Goal: Obtain resource: Obtain resource

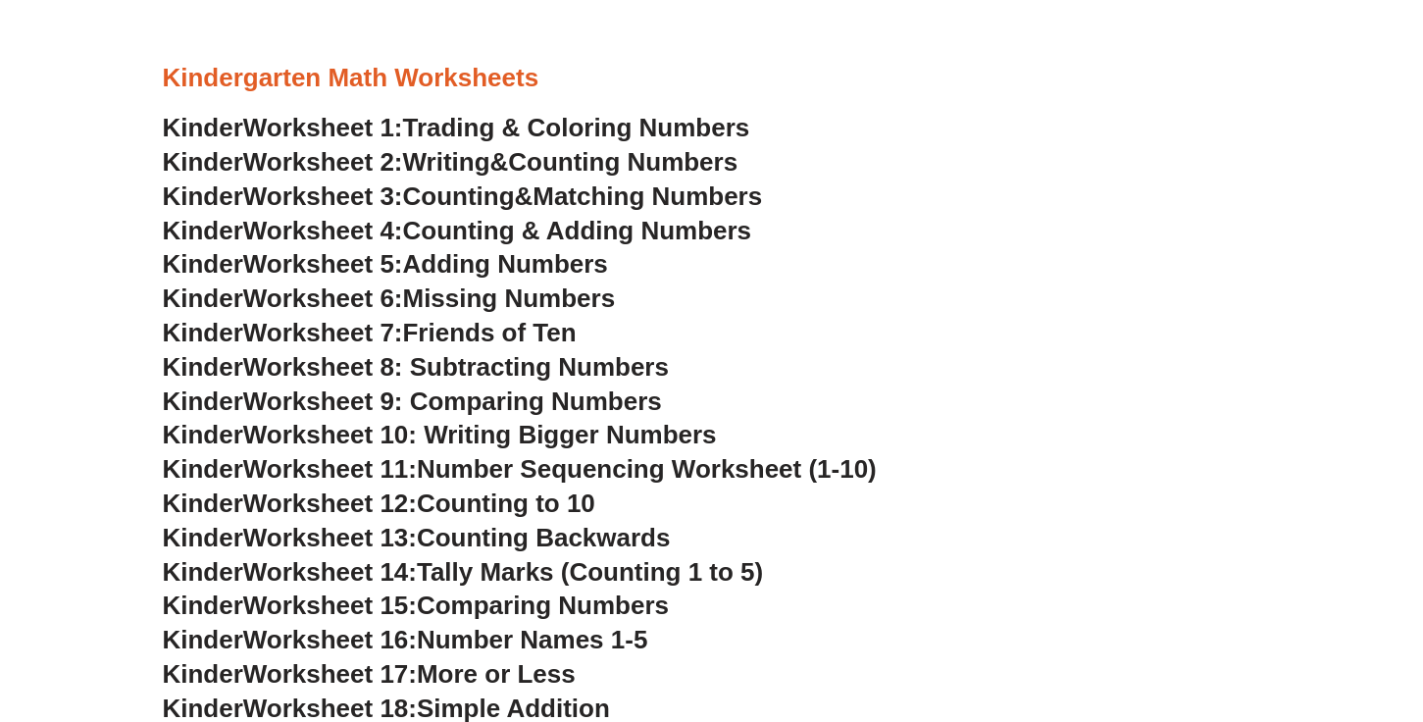
scroll to position [858, 0]
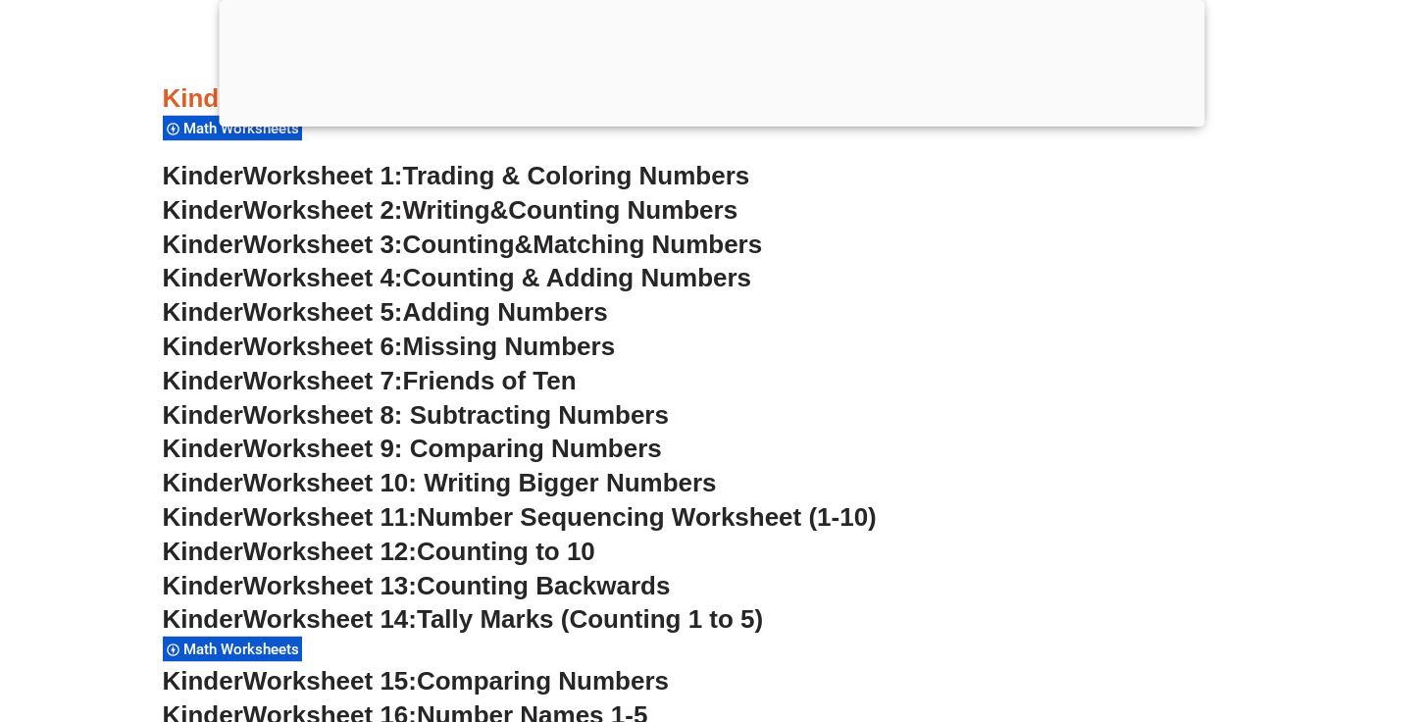
click at [401, 175] on span "Worksheet 1:" at bounding box center [323, 175] width 160 height 29
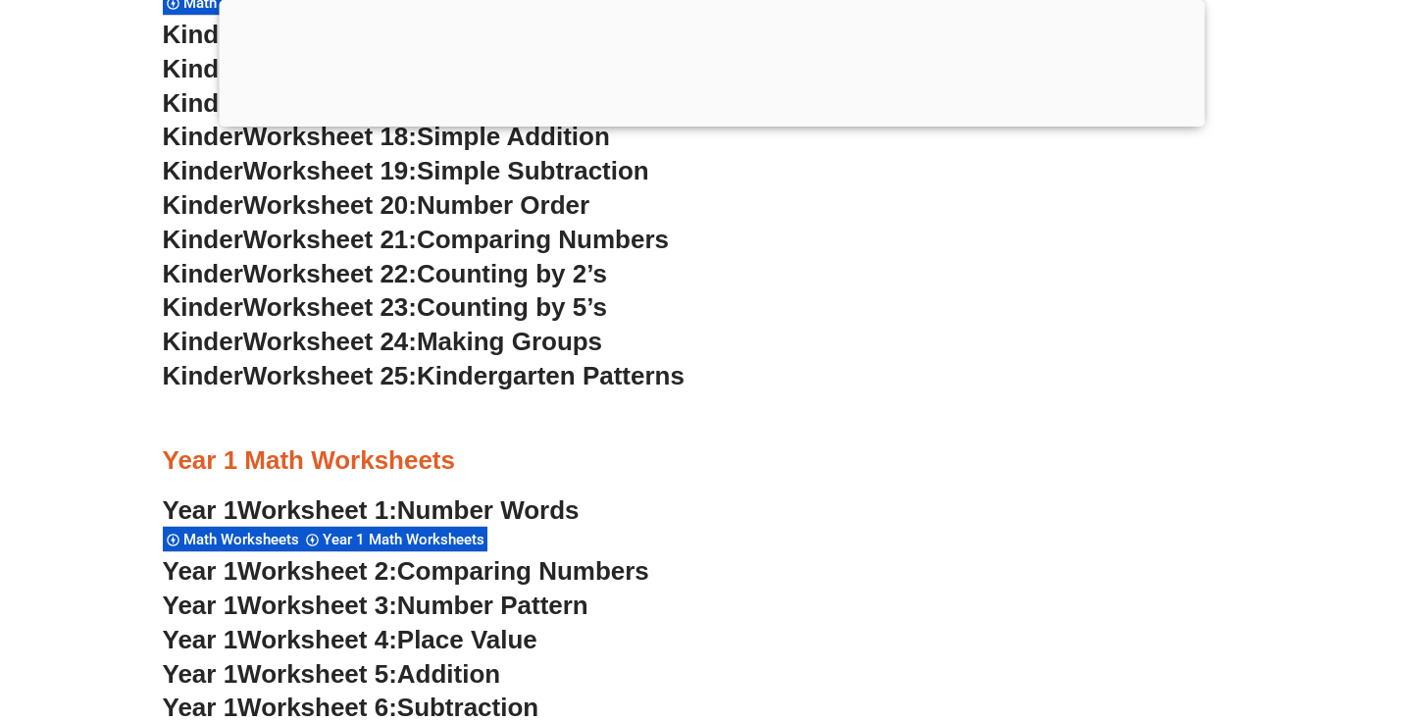
scroll to position [2459, 0]
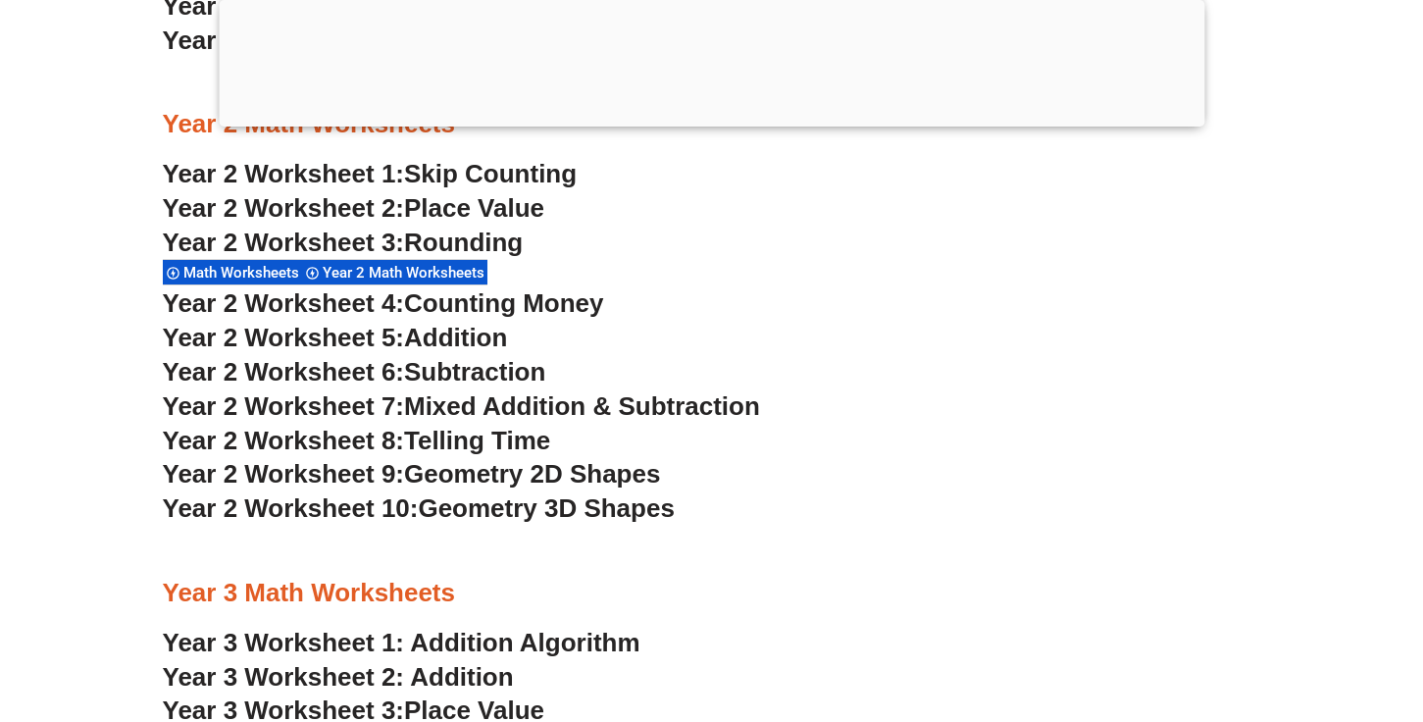
click at [729, 122] on div at bounding box center [712, 122] width 986 height 0
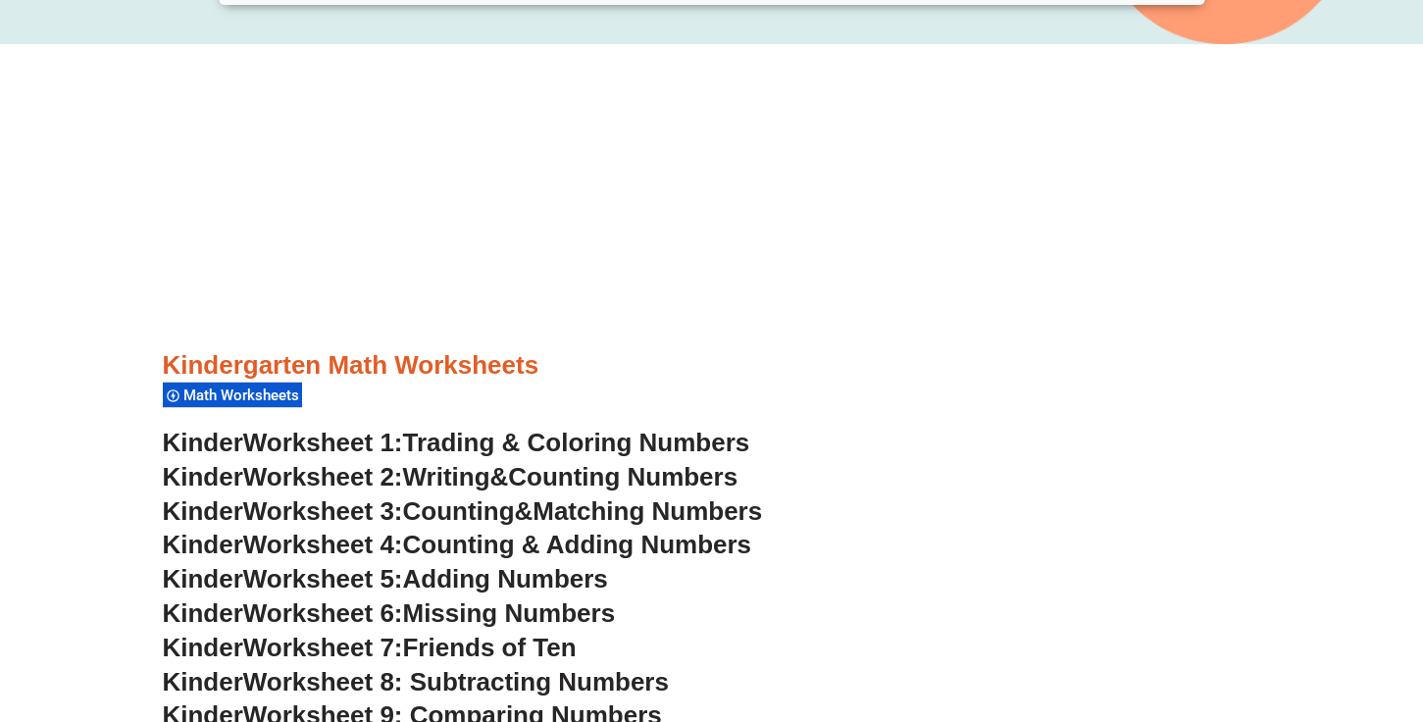
scroll to position [592, 0]
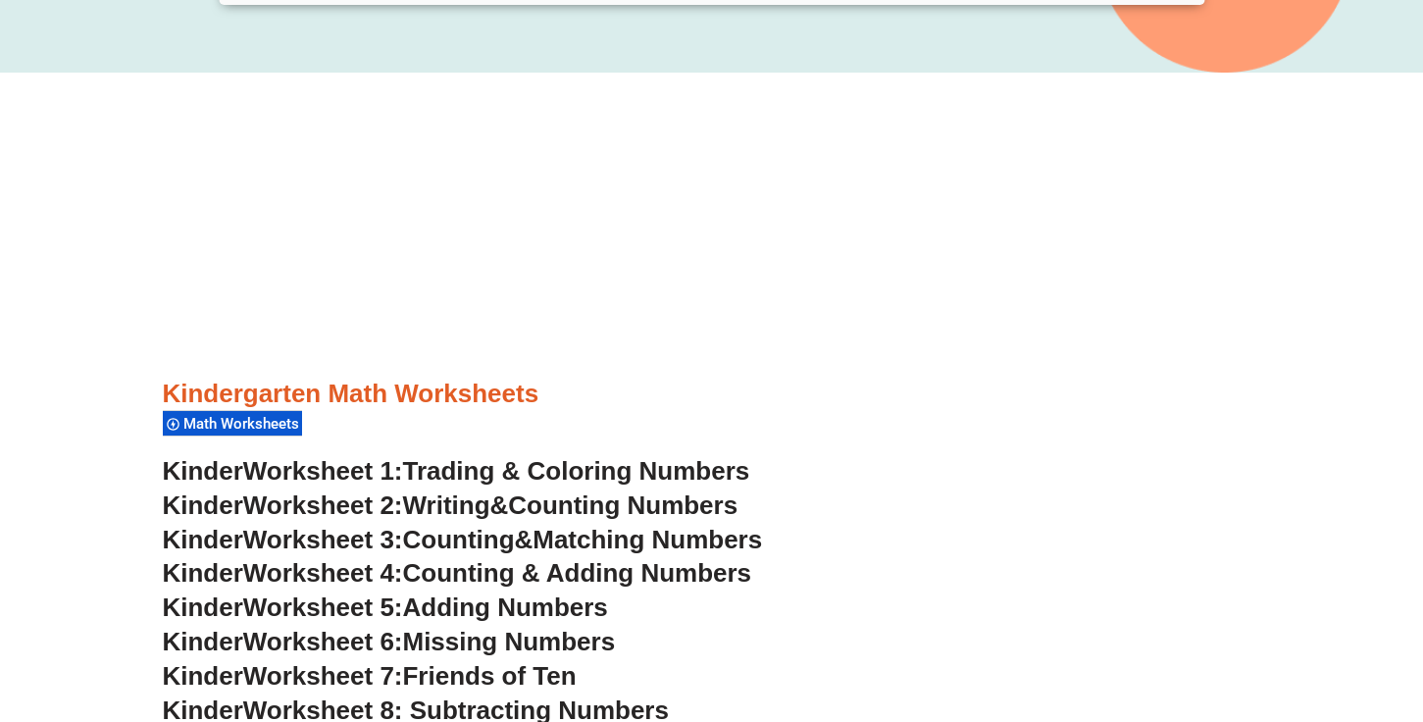
click at [610, 498] on span "Counting Numbers" at bounding box center [623, 504] width 230 height 29
click at [676, 544] on span "Matching Numbers" at bounding box center [648, 539] width 230 height 29
click at [645, 571] on span "Counting & Adding Numbers" at bounding box center [577, 572] width 349 height 29
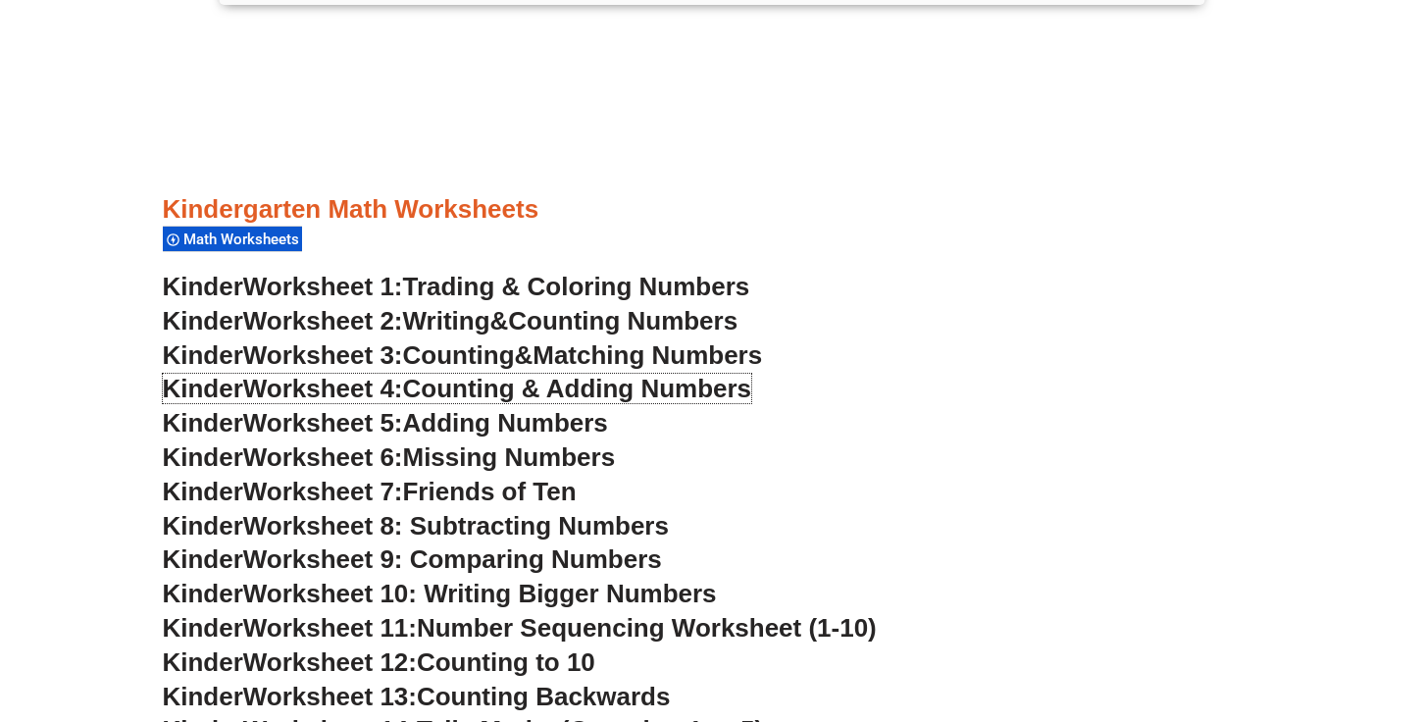
scroll to position [828, 0]
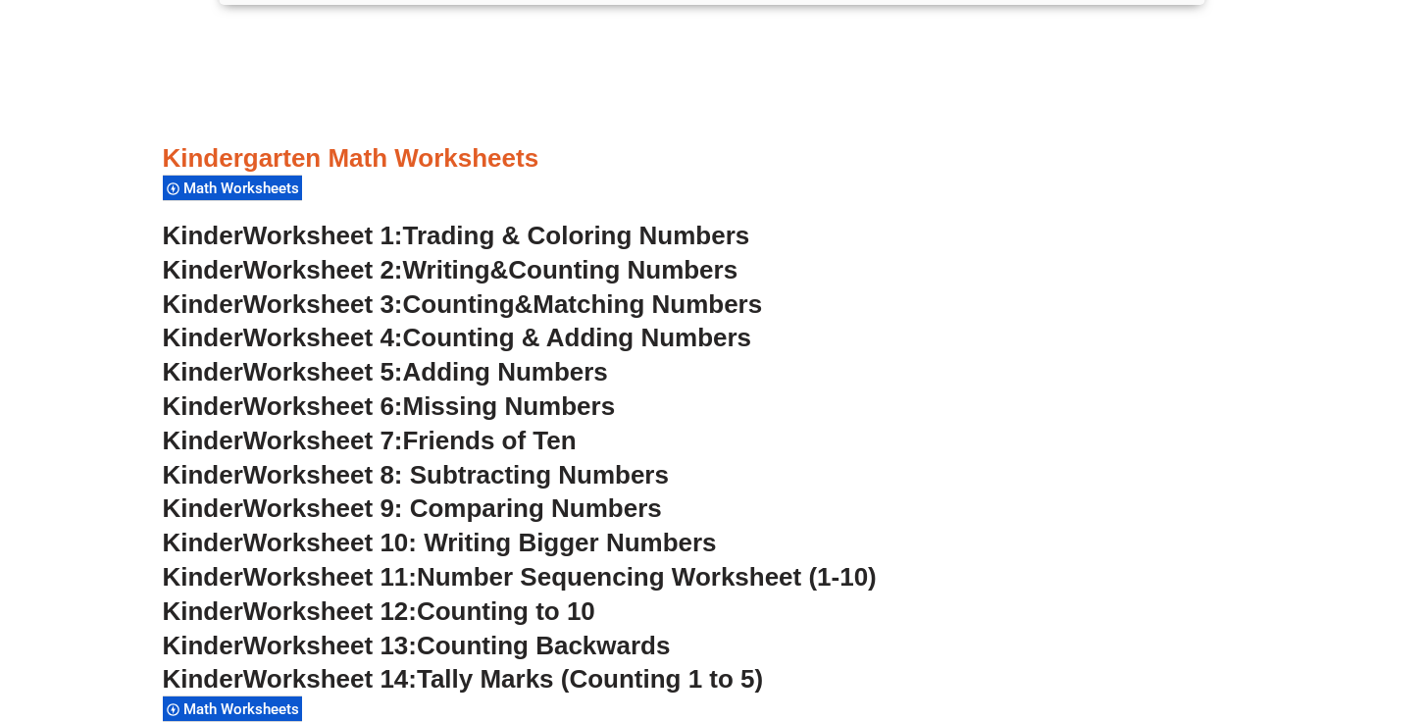
click at [650, 475] on span "Worksheet 8: Subtracting Numbers" at bounding box center [456, 474] width 426 height 29
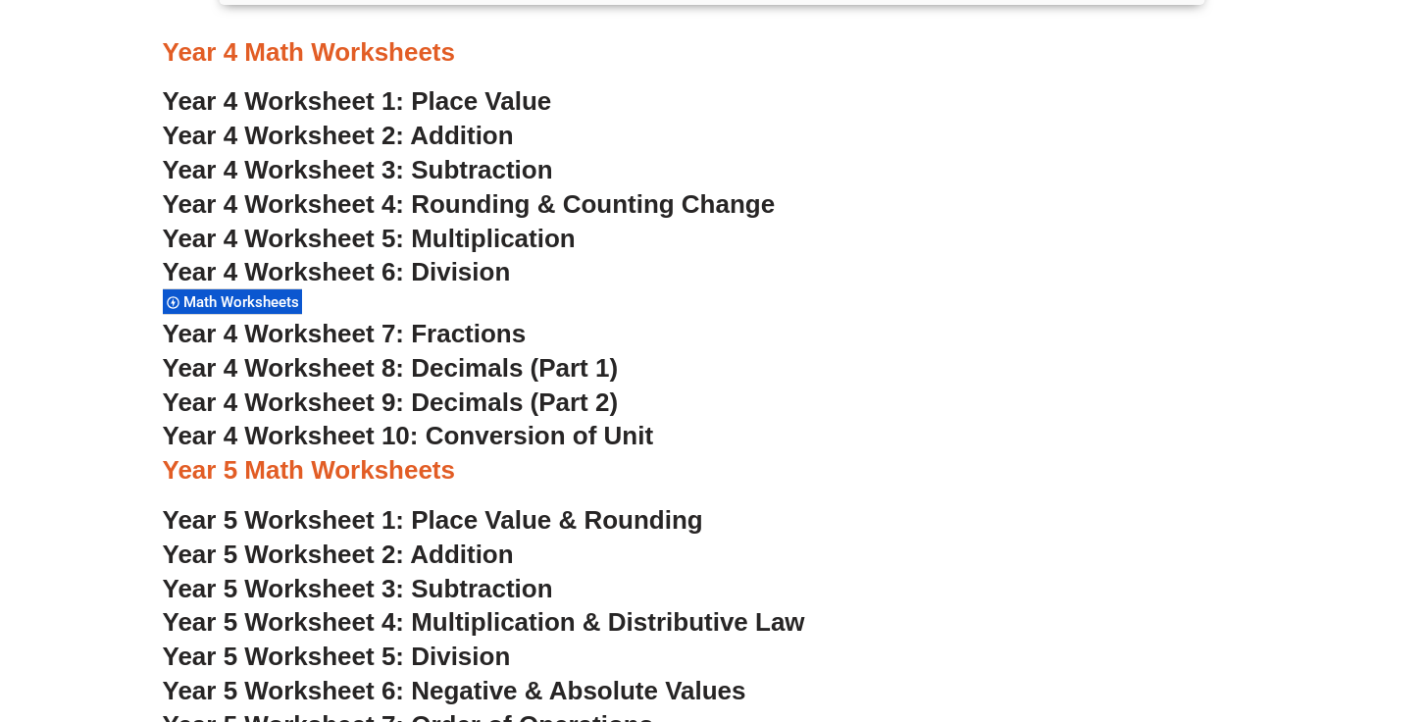
scroll to position [3674, 0]
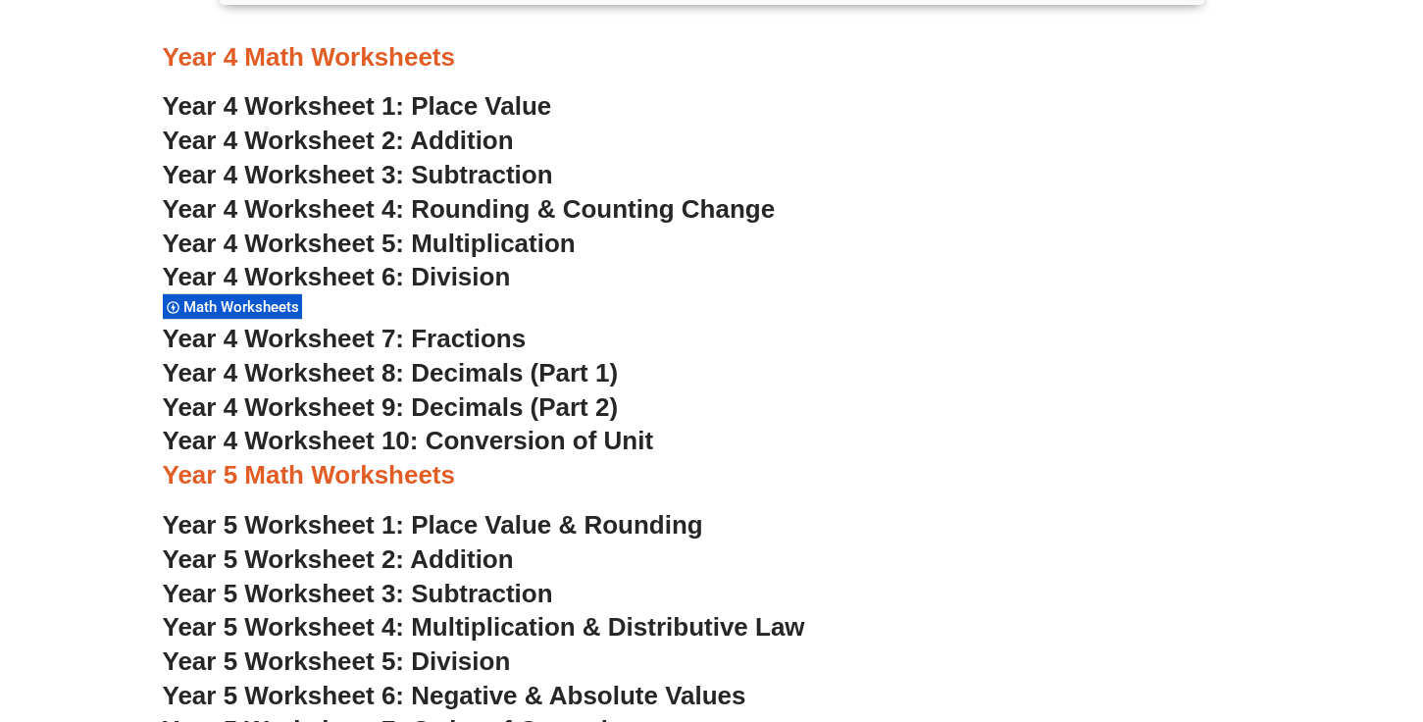
click at [494, 113] on span "Year 4 Worksheet 1: Place Value" at bounding box center [357, 105] width 389 height 29
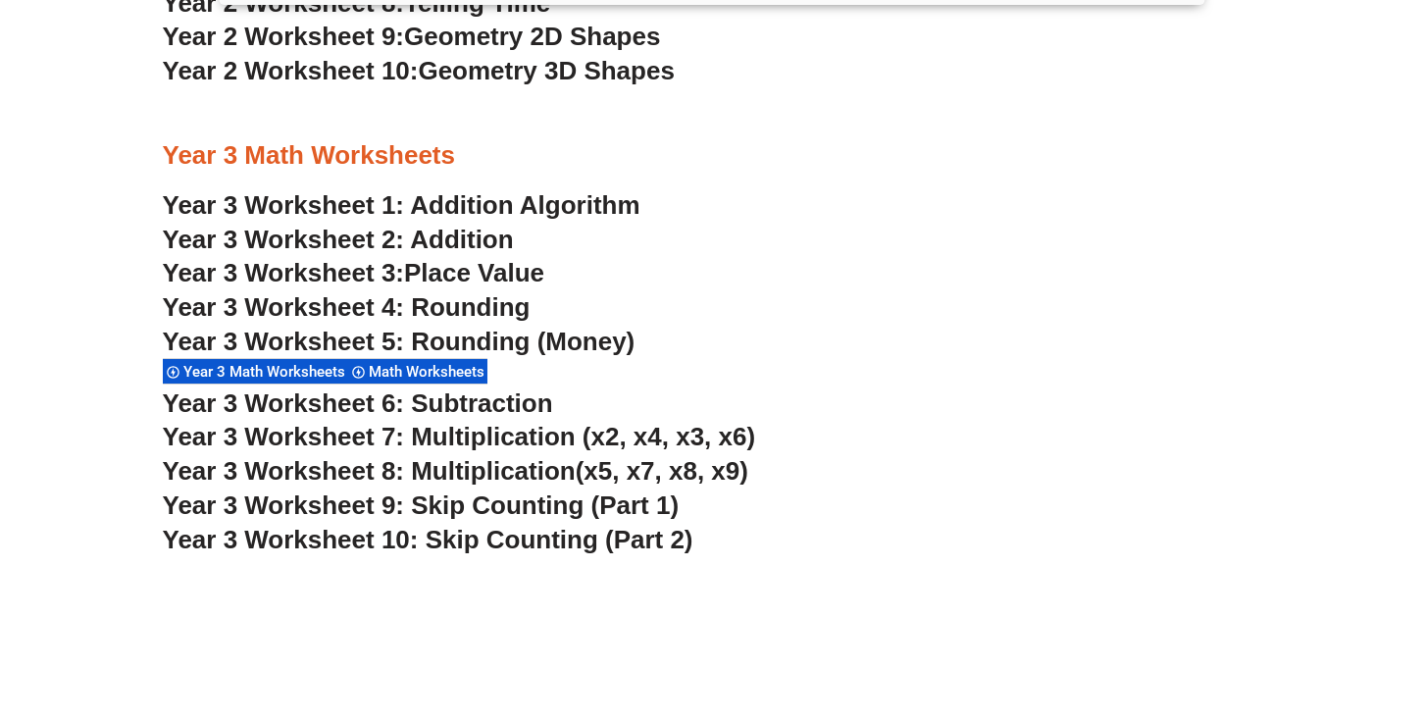
scroll to position [2773, 0]
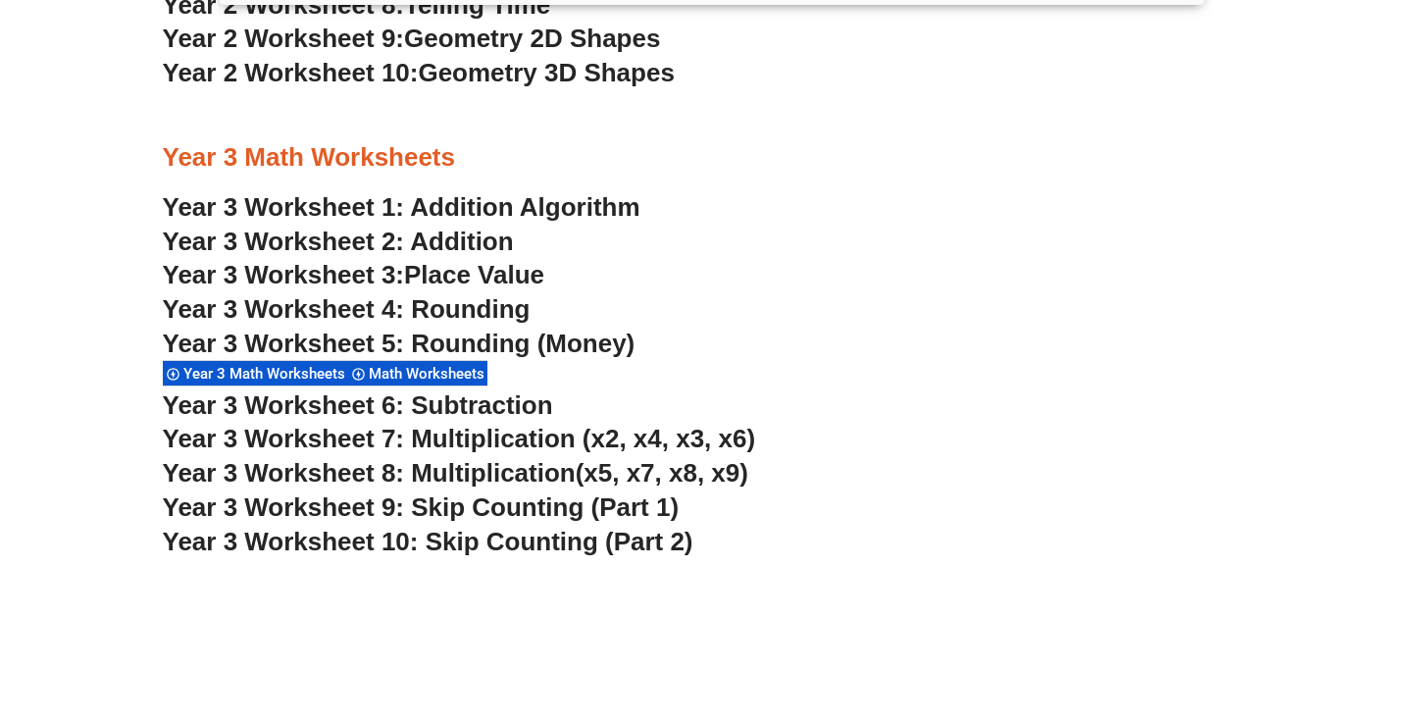
click at [457, 279] on span "Place Value" at bounding box center [474, 274] width 140 height 29
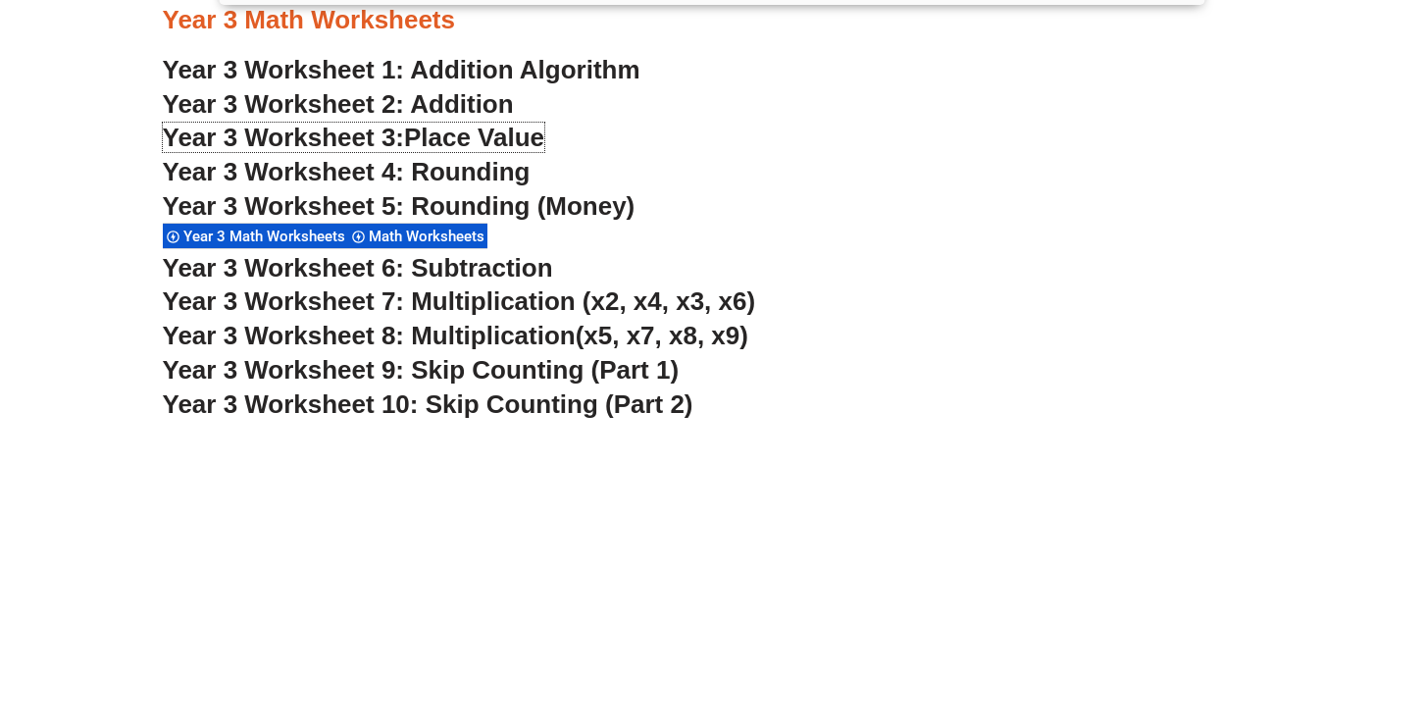
scroll to position [2915, 0]
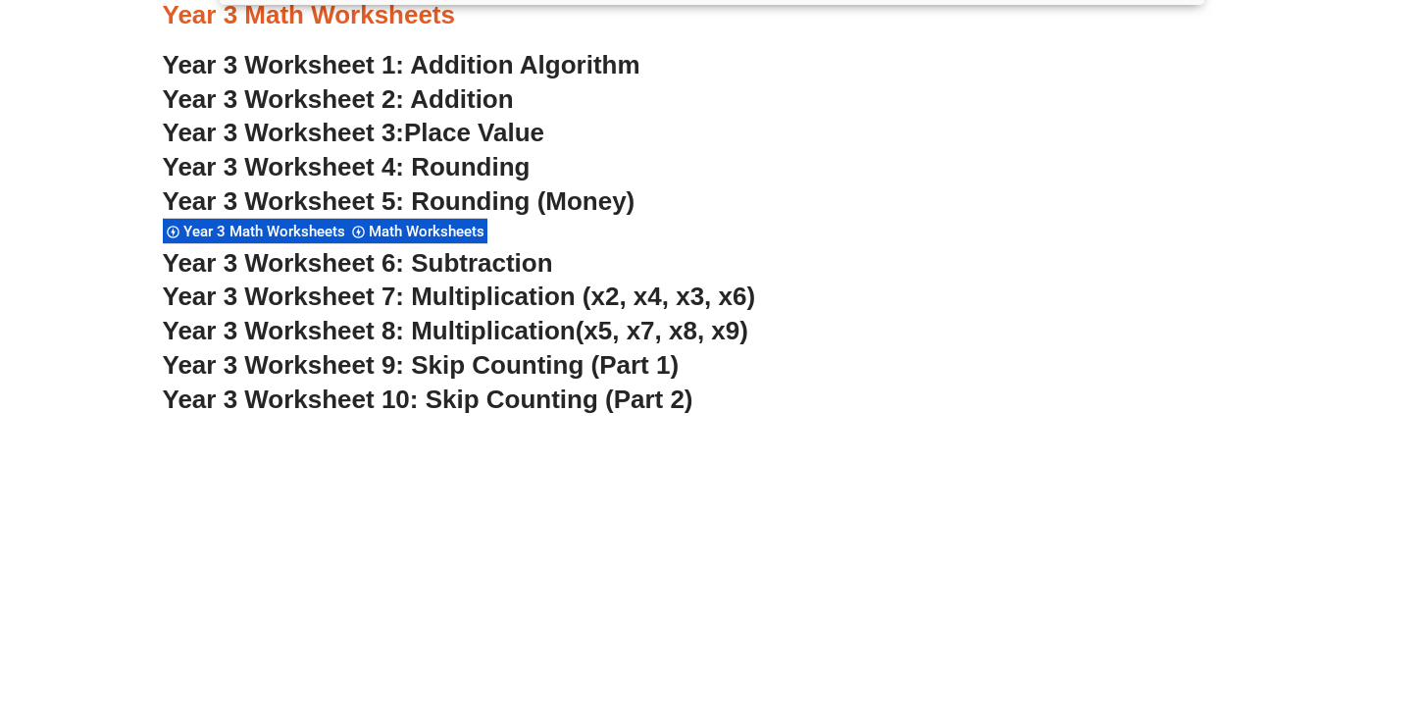
click at [491, 299] on span "Year 3 Worksheet 7: Multiplication (x2, x4, x3, x6)" at bounding box center [459, 296] width 593 height 29
click at [541, 365] on span "Year 3 Worksheet 9: Skip Counting (Part 1)" at bounding box center [421, 364] width 517 height 29
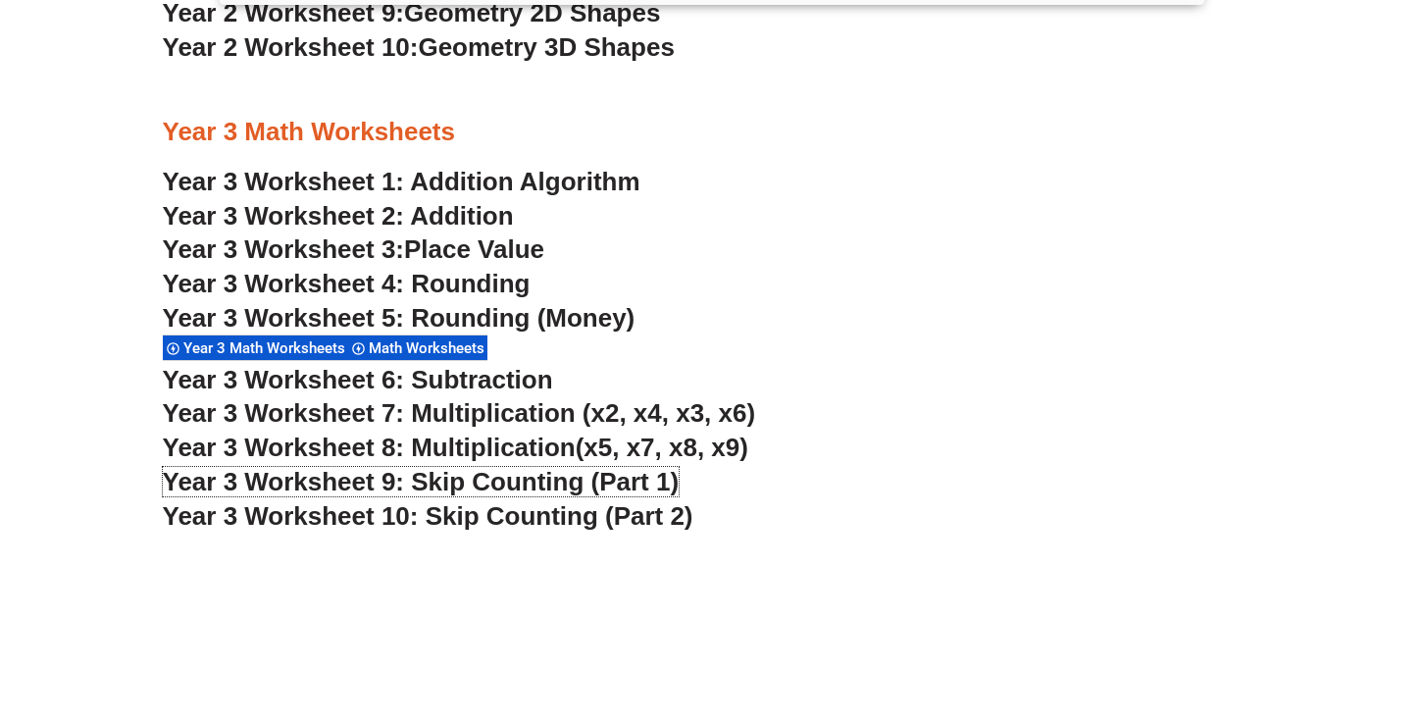
scroll to position [2799, 0]
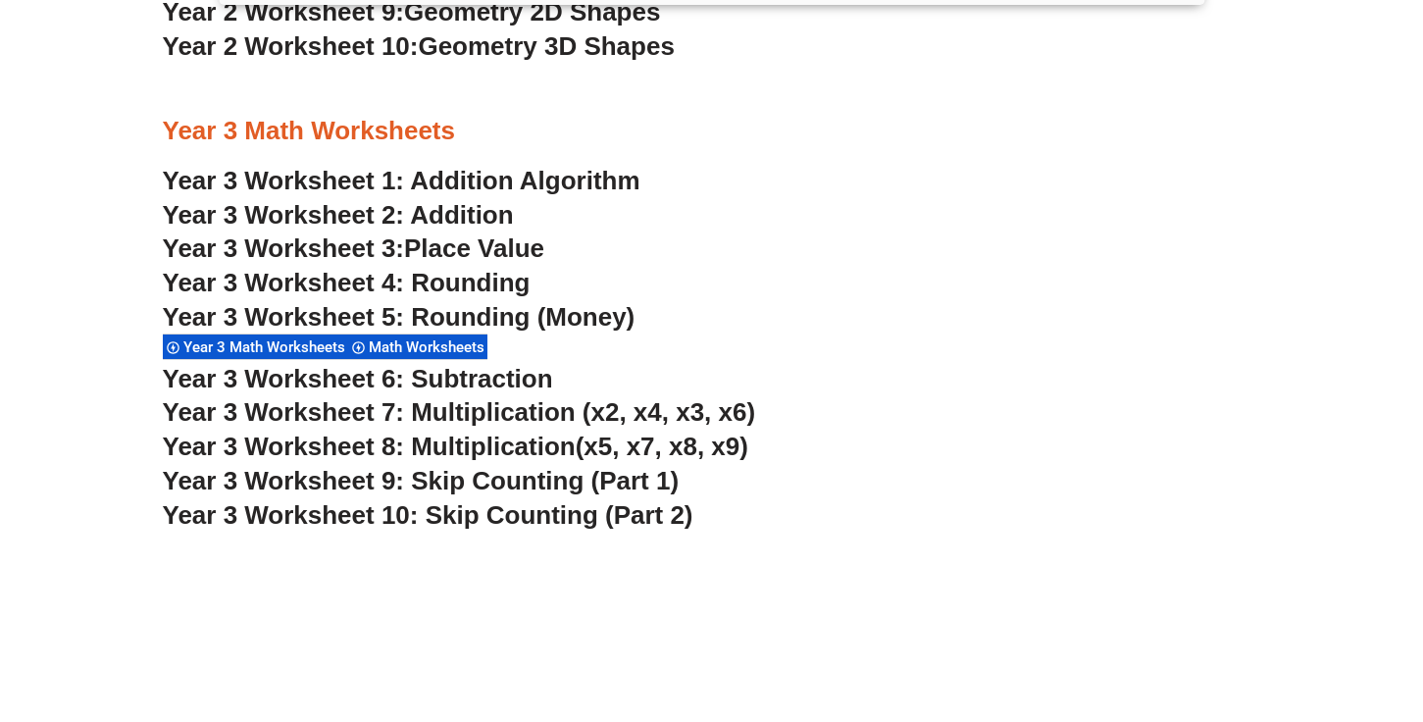
click at [512, 313] on span "Year 3 Worksheet 5: Rounding (Money)" at bounding box center [399, 316] width 473 height 29
click at [472, 216] on link "Year 3 Worksheet 2: Addition" at bounding box center [338, 214] width 351 height 29
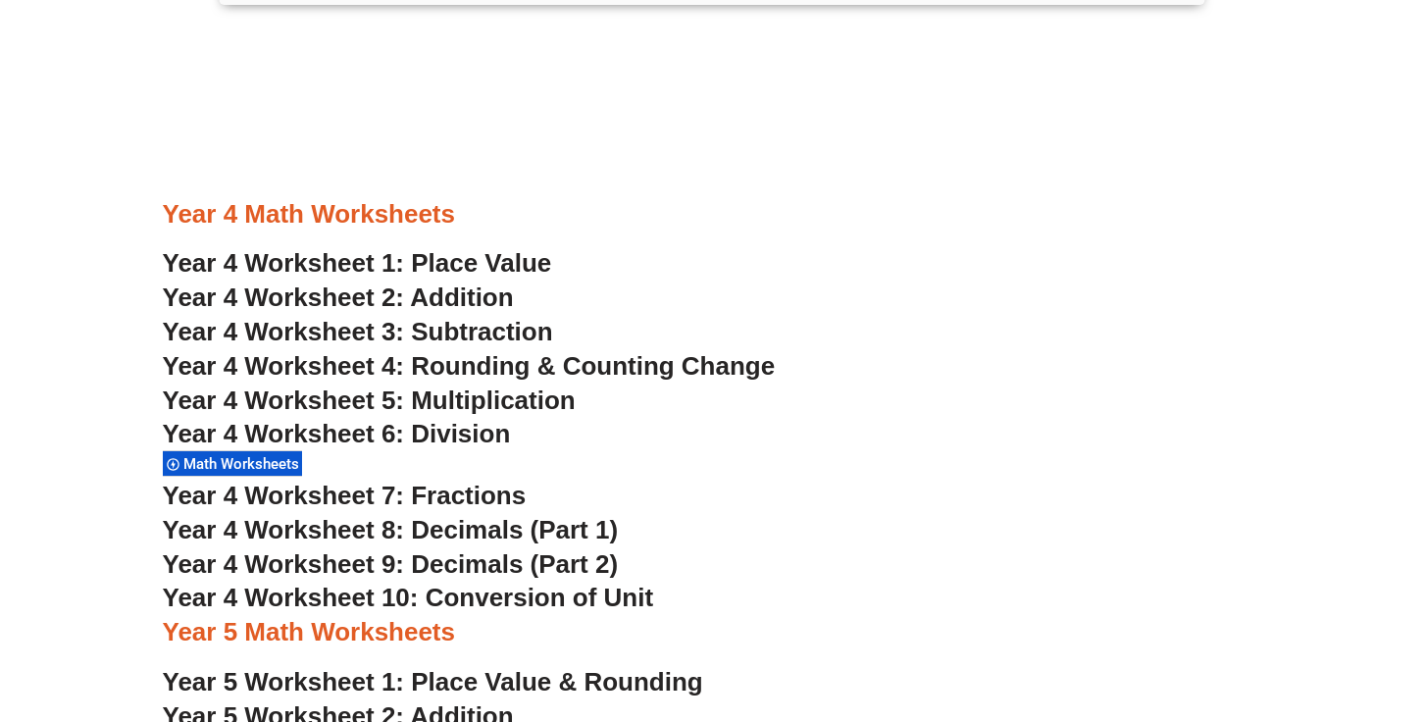
scroll to position [3562, 0]
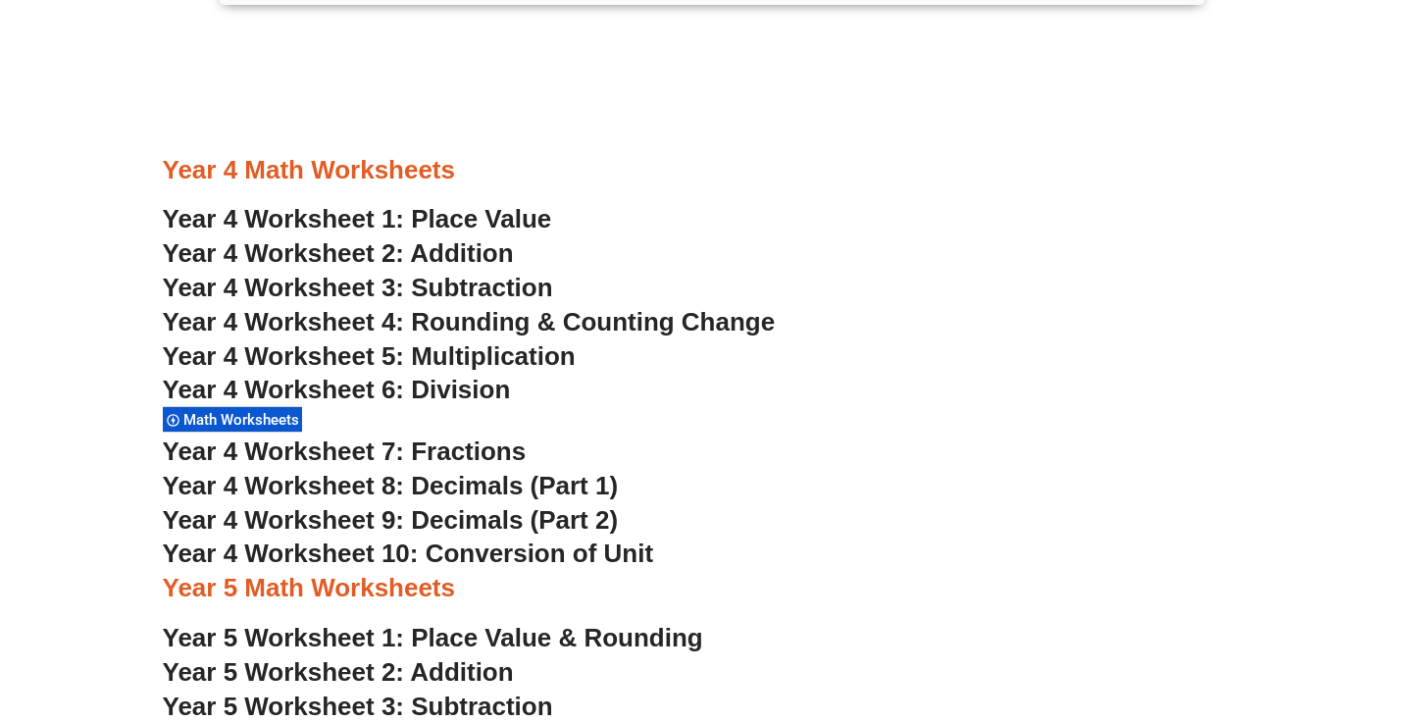
click at [481, 258] on span "Year 4 Worksheet 2: Addition" at bounding box center [338, 252] width 351 height 29
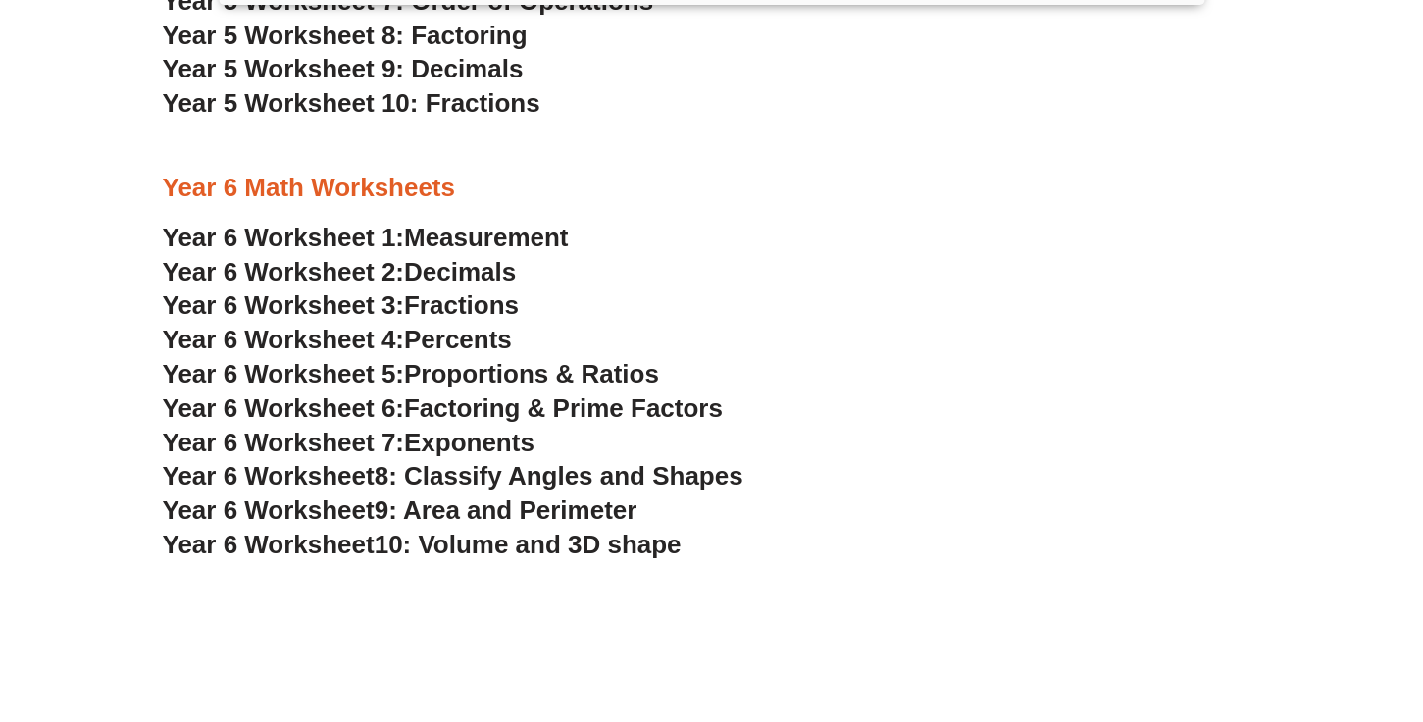
scroll to position [4421, 0]
